Goal: Book appointment/travel/reservation

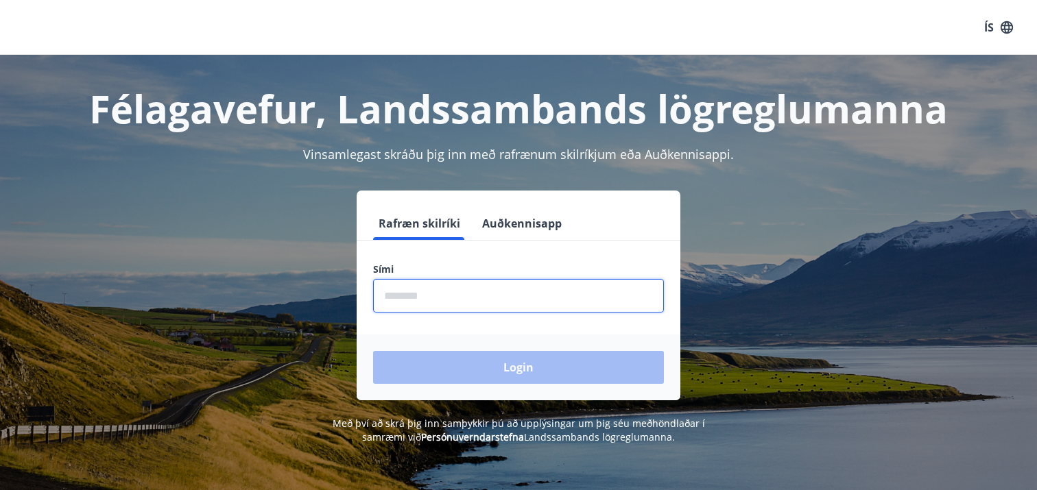
click at [433, 308] on input "phone" at bounding box center [518, 296] width 291 height 34
type input "********"
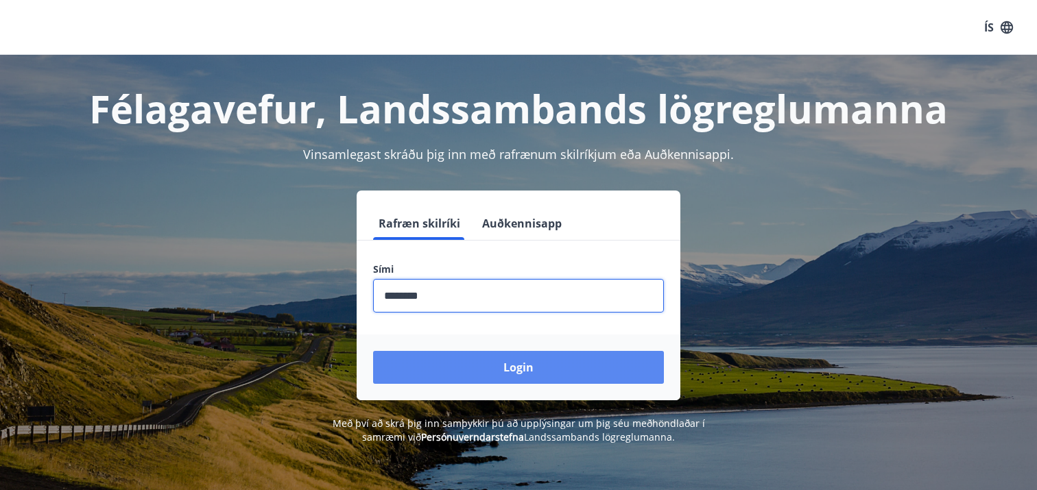
click at [440, 364] on button "Login" at bounding box center [518, 367] width 291 height 33
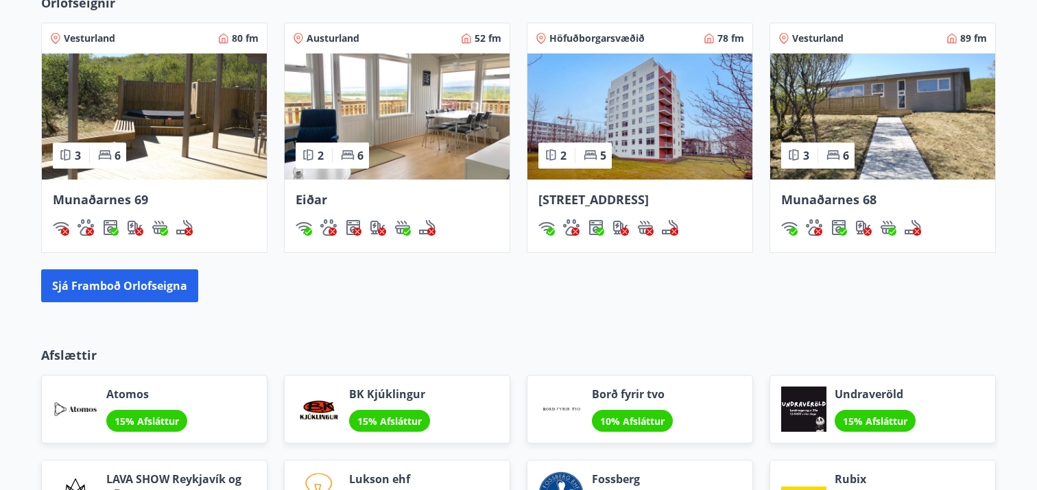
scroll to position [931, 0]
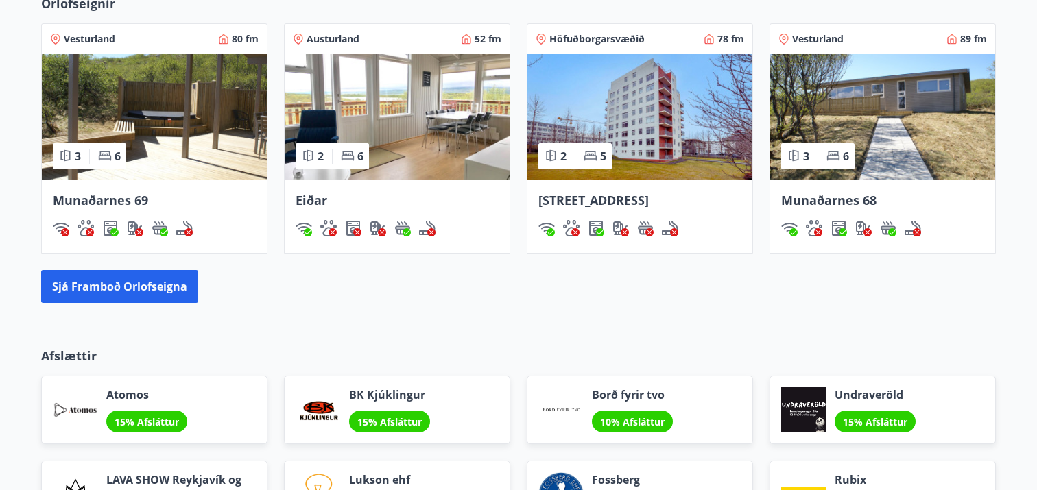
click at [203, 126] on img at bounding box center [154, 117] width 225 height 126
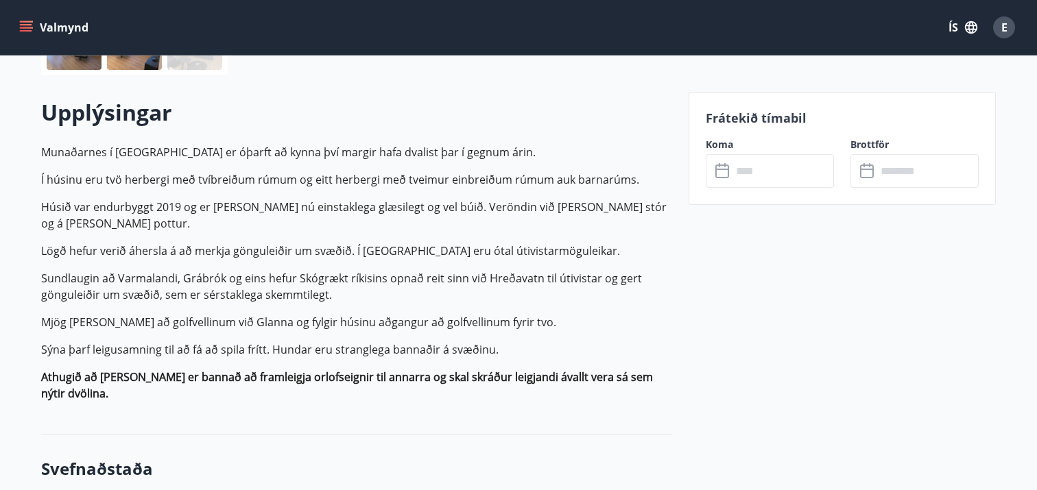
scroll to position [366, 0]
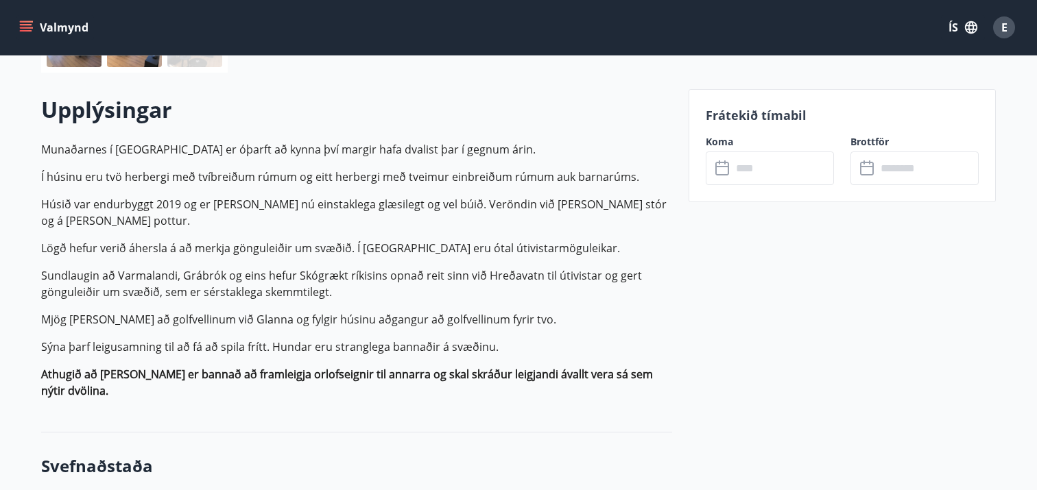
click at [734, 164] on input "text" at bounding box center [782, 169] width 102 height 34
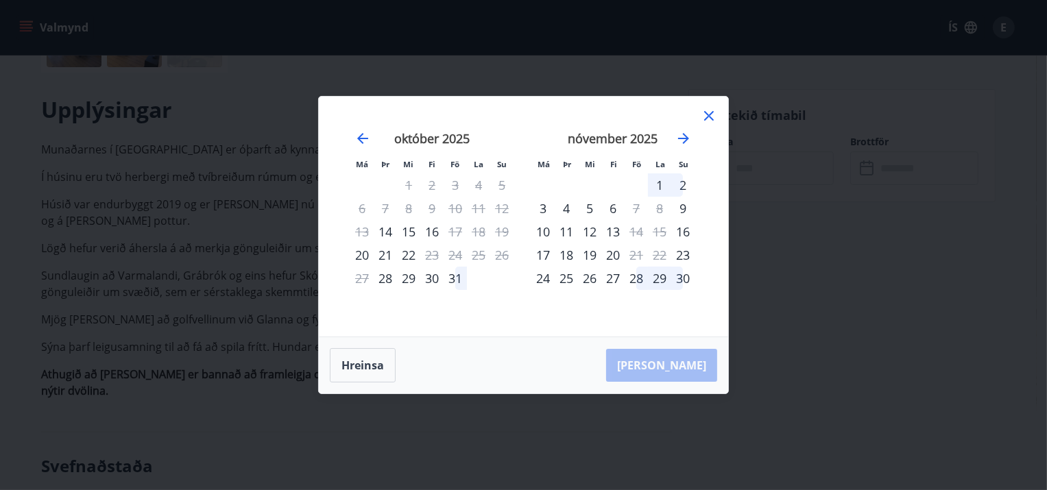
click at [710, 119] on icon at bounding box center [709, 116] width 10 height 10
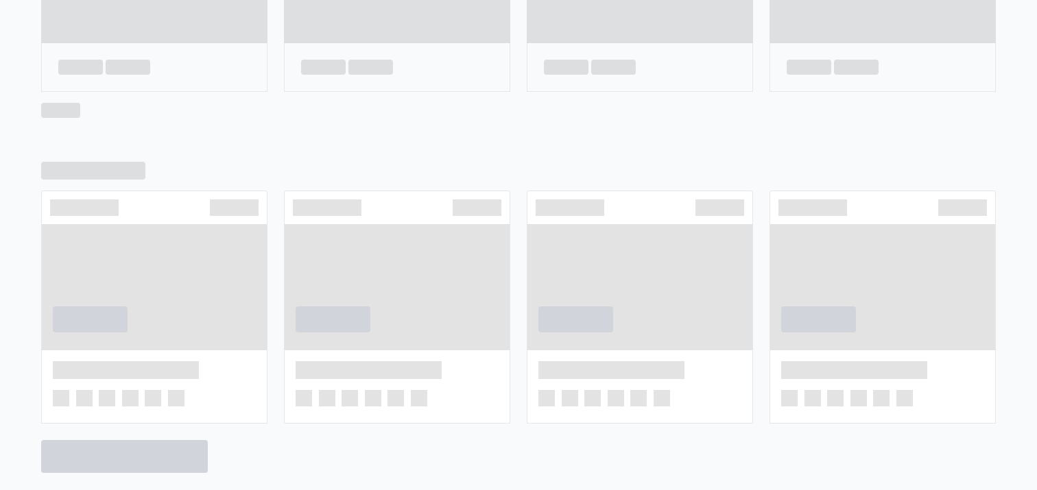
scroll to position [772, 0]
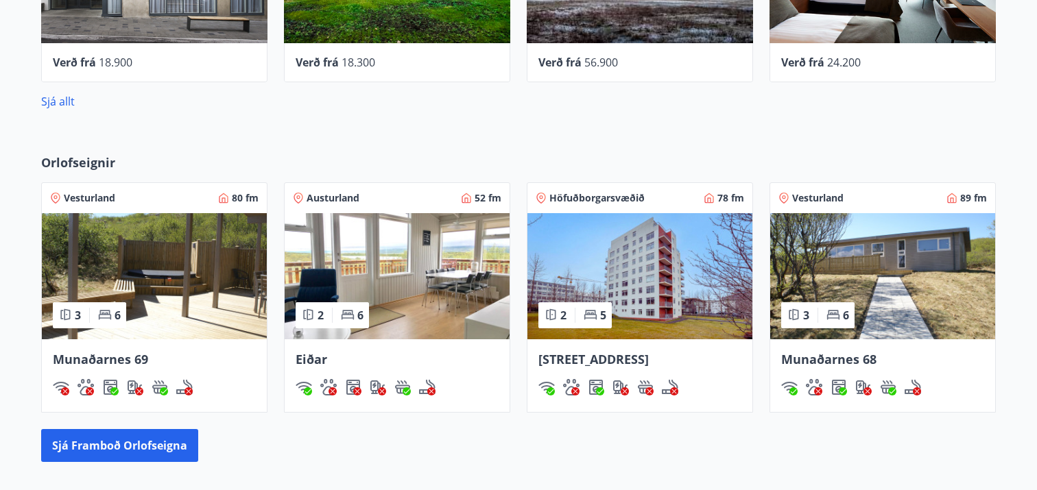
click at [871, 296] on img at bounding box center [882, 276] width 225 height 126
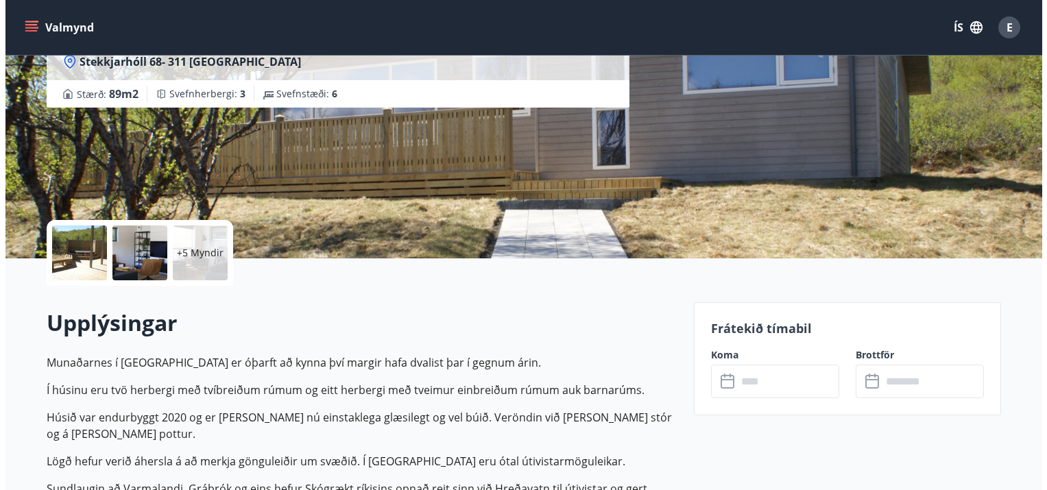
scroll to position [163, 0]
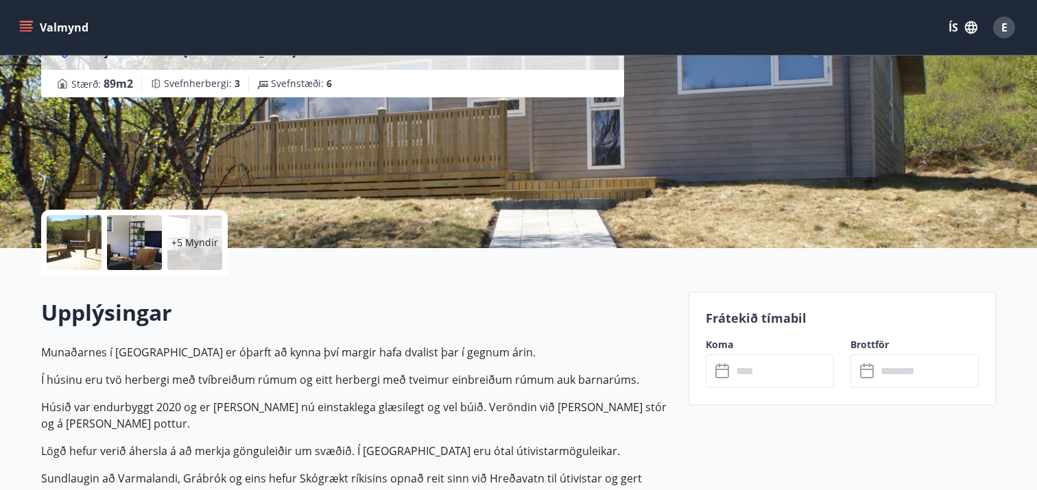
click at [727, 374] on icon at bounding box center [722, 372] width 14 height 14
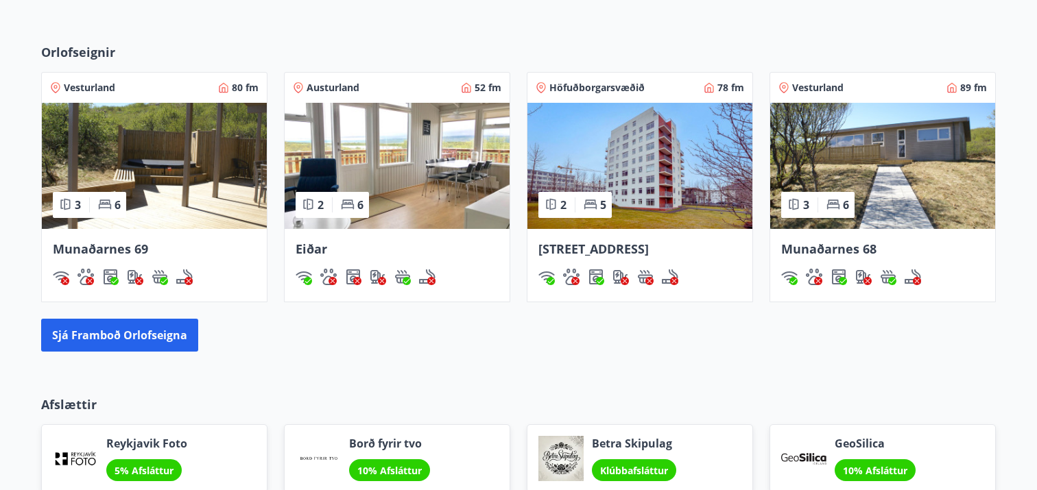
scroll to position [773, 0]
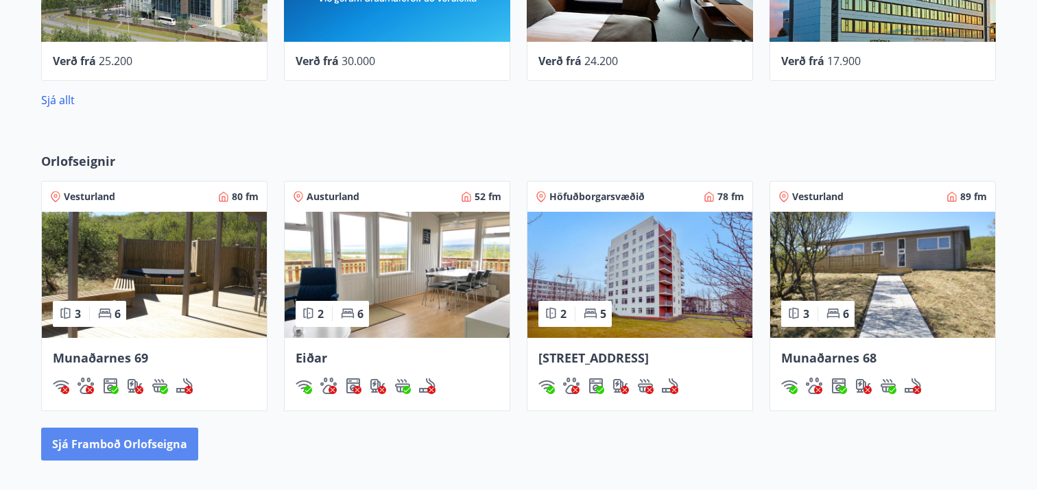
click at [117, 437] on button "Sjá framboð orlofseigna" at bounding box center [119, 444] width 157 height 33
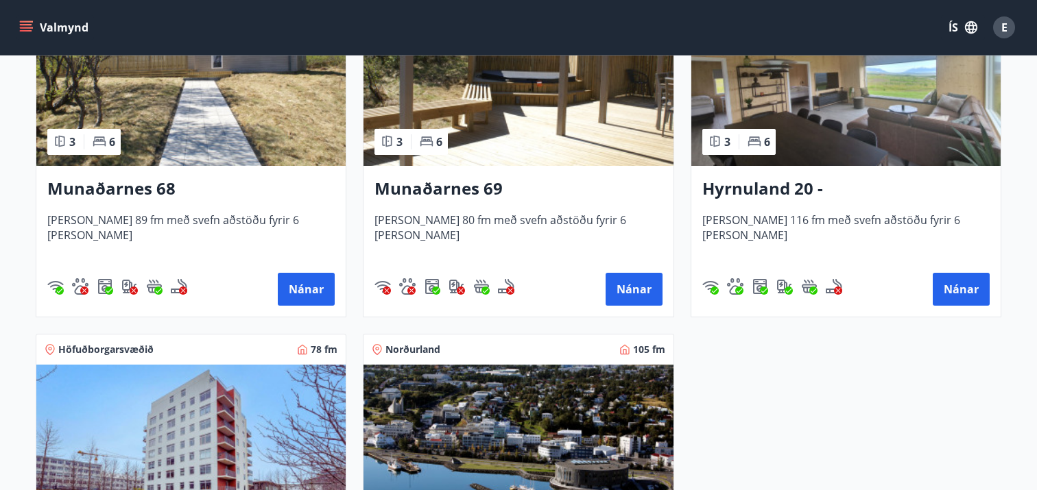
scroll to position [723, 0]
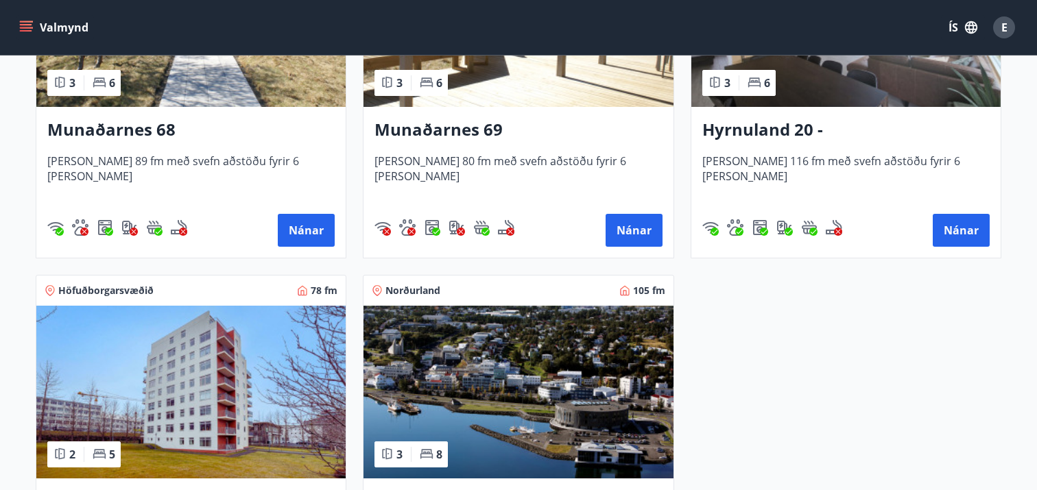
click at [798, 91] on img at bounding box center [845, 20] width 309 height 173
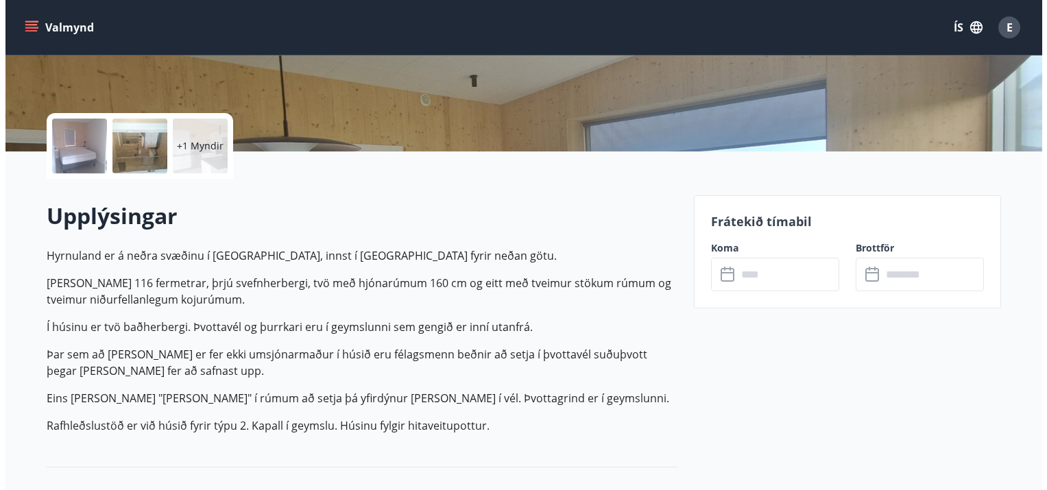
scroll to position [261, 0]
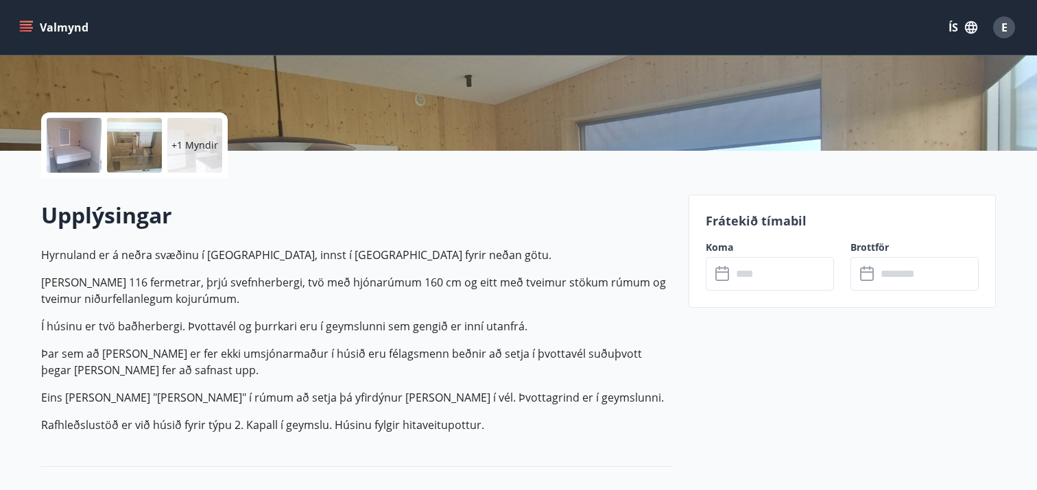
click at [740, 271] on input "text" at bounding box center [782, 274] width 102 height 34
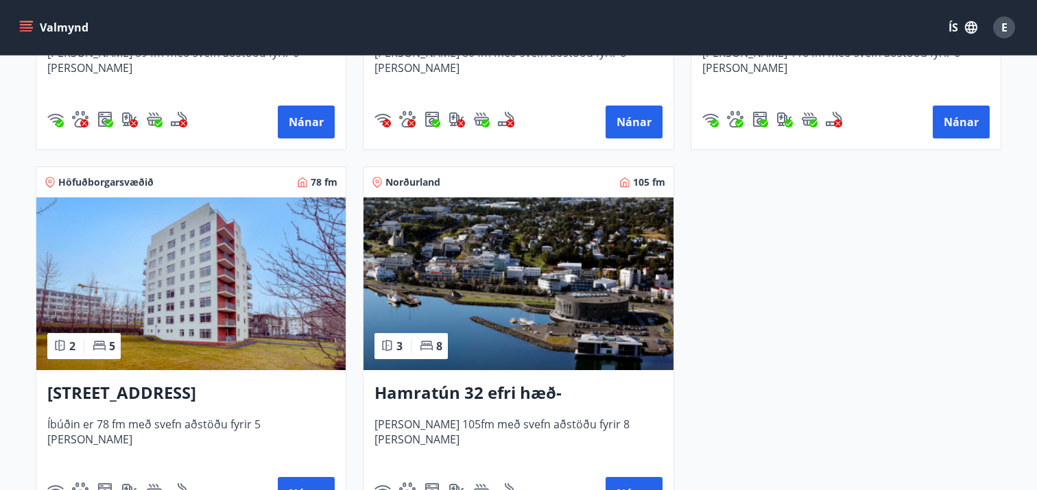
click at [384, 271] on img at bounding box center [517, 283] width 309 height 173
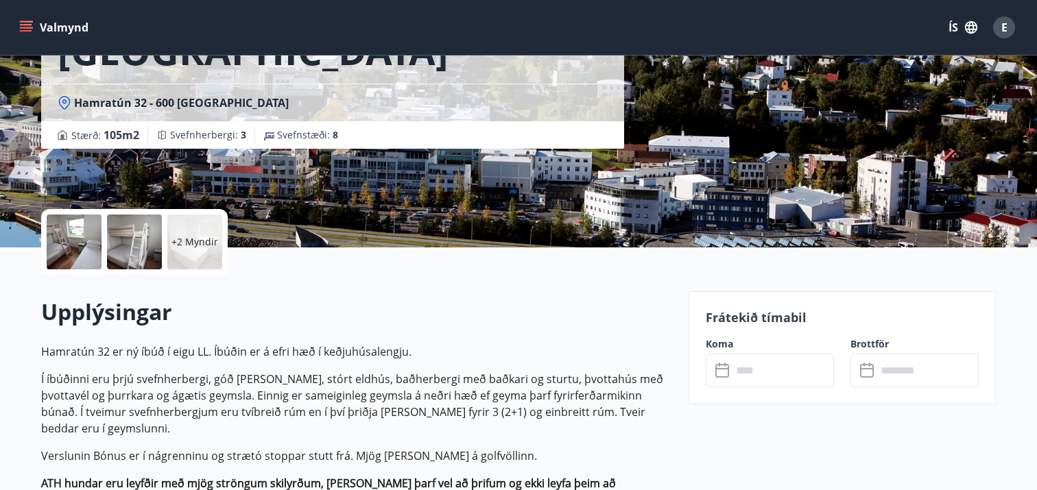
scroll to position [169, 0]
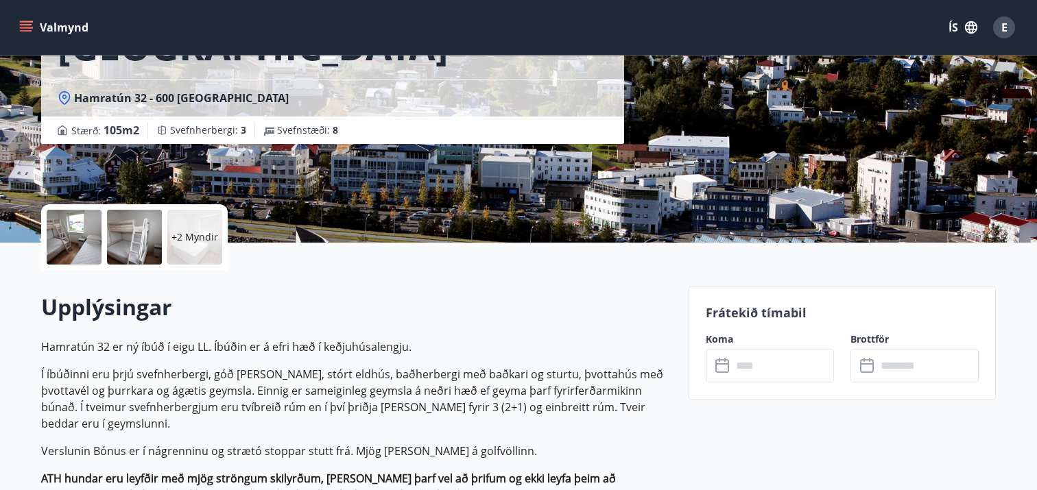
click at [740, 364] on input "text" at bounding box center [782, 366] width 102 height 34
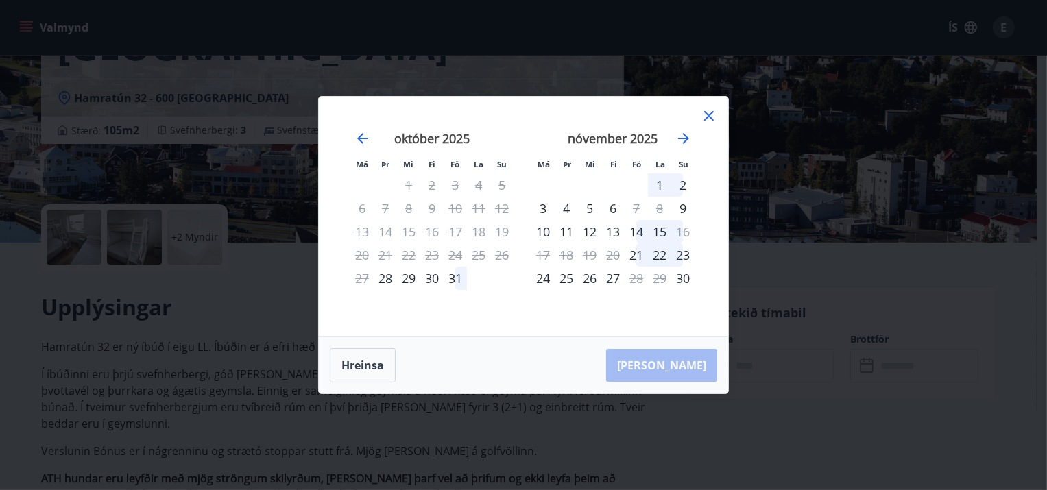
click at [518, 458] on div "Má Þr Mi Fi Fö La Su Má Þr Mi Fi Fö La Su [DATE] 1 2 3 4 5 6 7 8 9 10 11 12 13 …" at bounding box center [523, 245] width 1047 height 490
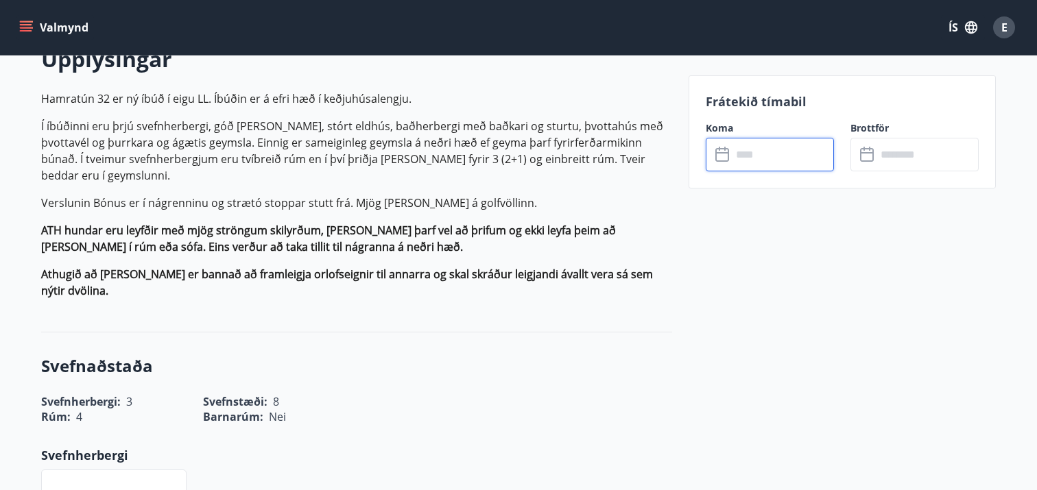
scroll to position [433, 0]
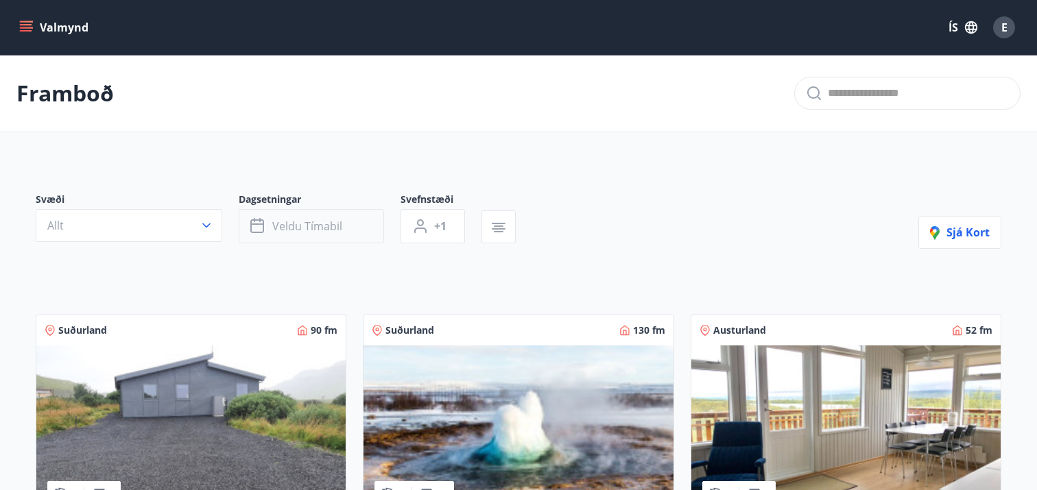
click at [261, 221] on icon "button" at bounding box center [258, 226] width 16 height 16
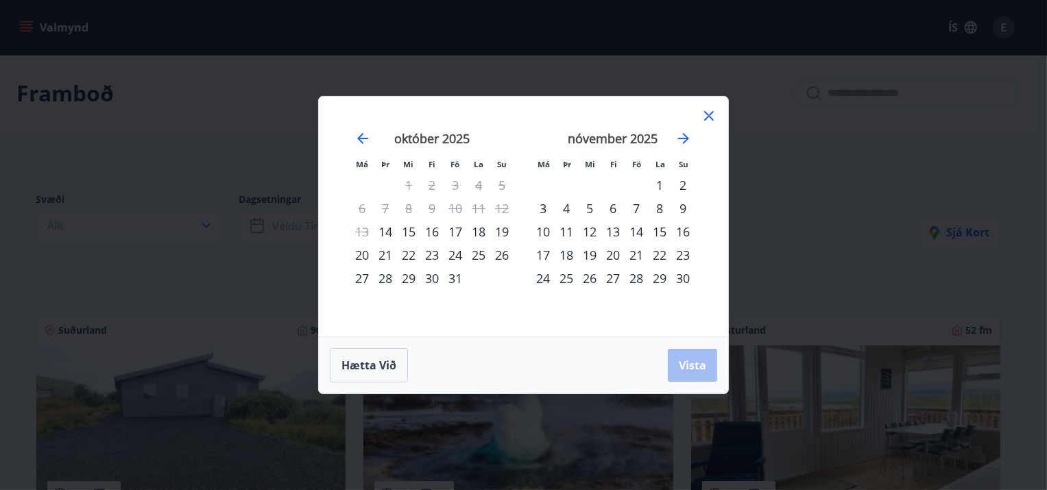
click at [450, 256] on div "24" at bounding box center [455, 254] width 23 height 23
click at [365, 276] on div "27" at bounding box center [361, 278] width 23 height 23
click at [696, 375] on button "Vista" at bounding box center [692, 365] width 49 height 33
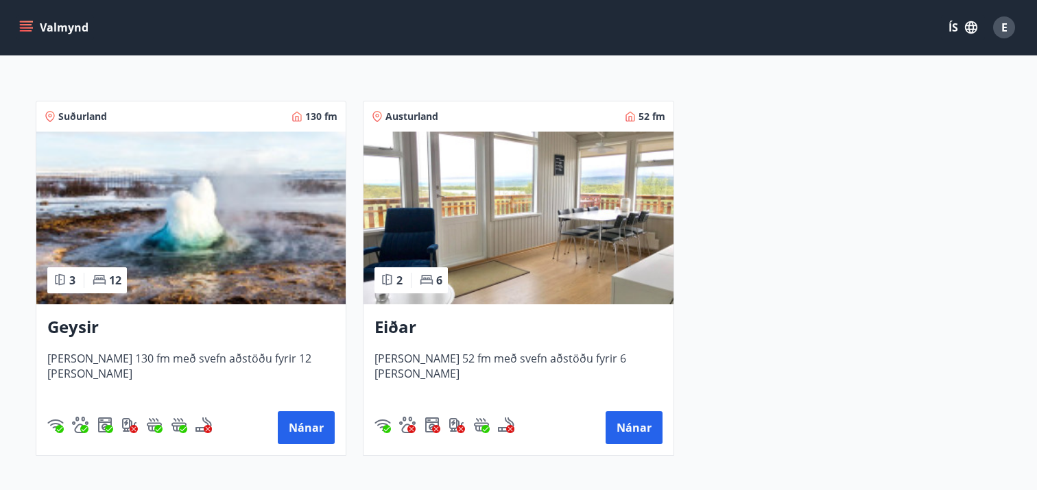
scroll to position [359, 0]
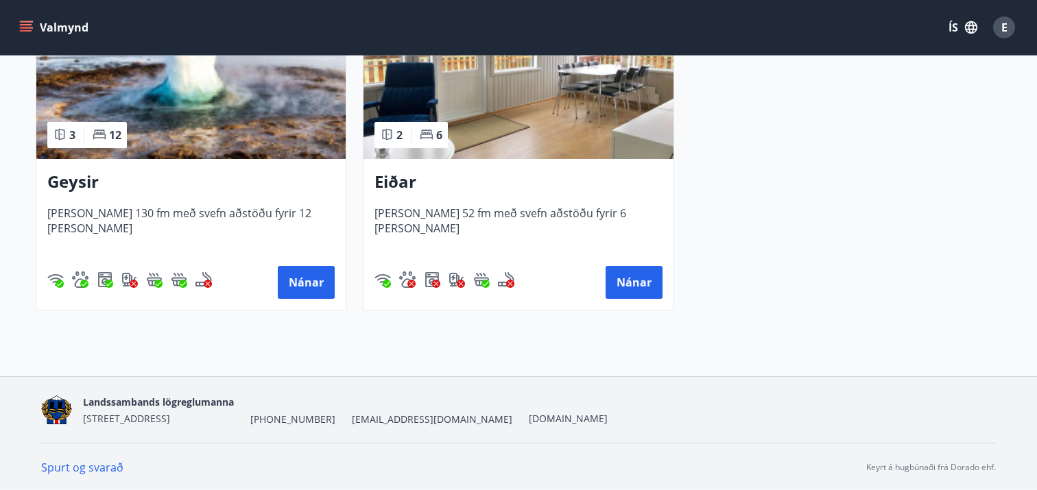
click at [271, 132] on img at bounding box center [190, 72] width 309 height 173
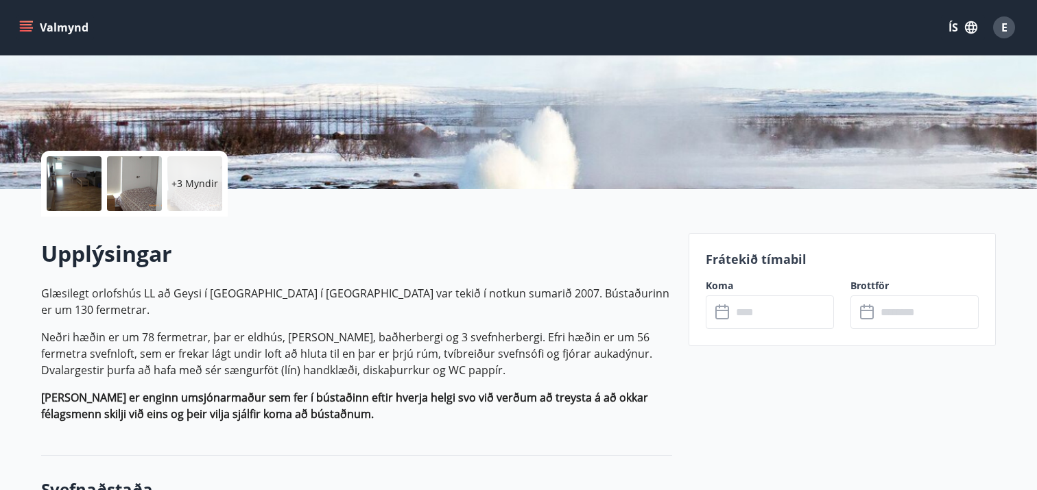
scroll to position [227, 0]
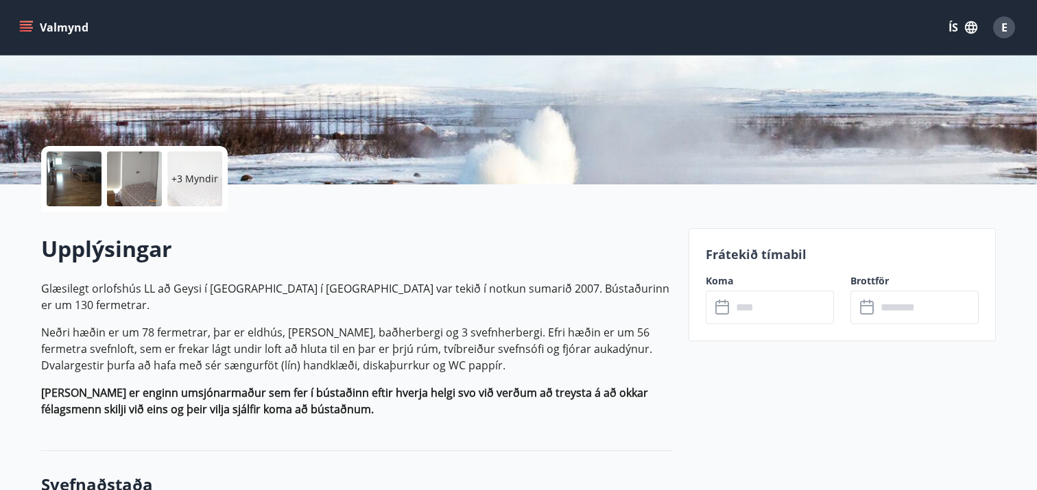
click at [753, 316] on input "text" at bounding box center [782, 308] width 102 height 34
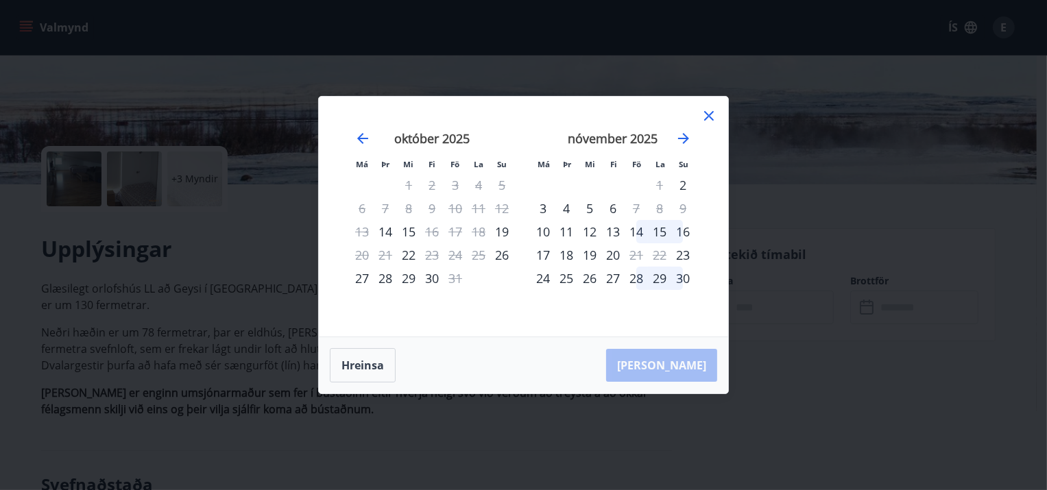
click at [774, 352] on div "Má Þr Mi Fi Fö La Su Má Þr Mi Fi Fö La Su [DATE] 1 2 3 4 5 6 7 8 9 10 11 12 13 …" at bounding box center [523, 245] width 1047 height 490
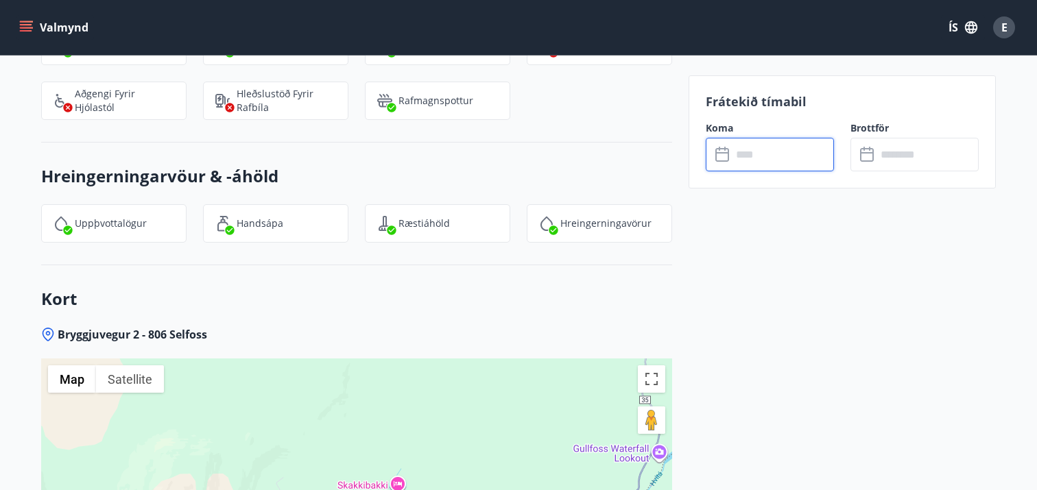
scroll to position [1760, 0]
